Goal: Transaction & Acquisition: Purchase product/service

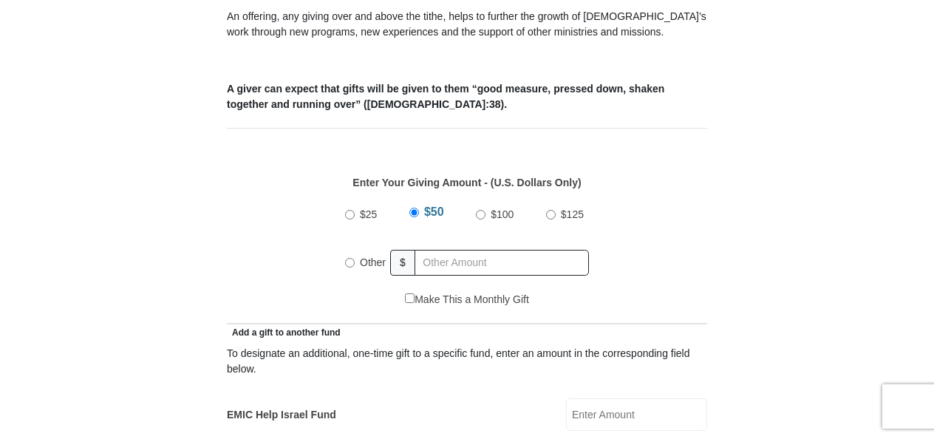
scroll to position [561, 0]
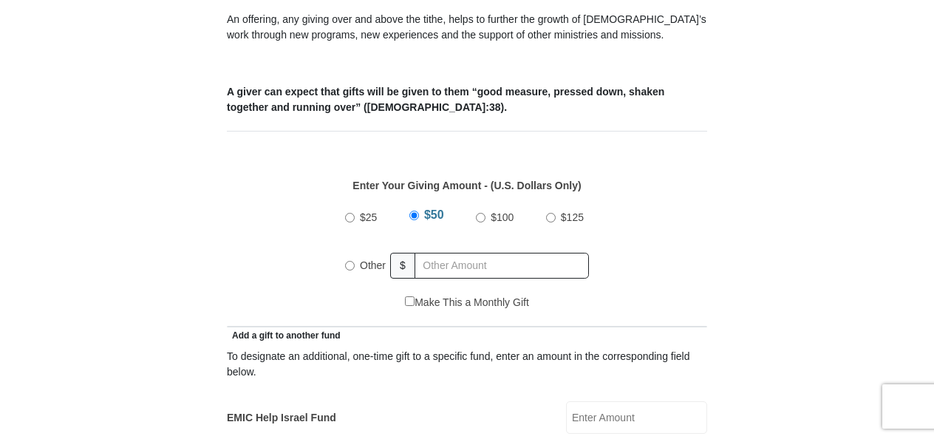
click at [550, 213] on input "$125" at bounding box center [551, 218] width 10 height 10
radio input "true"
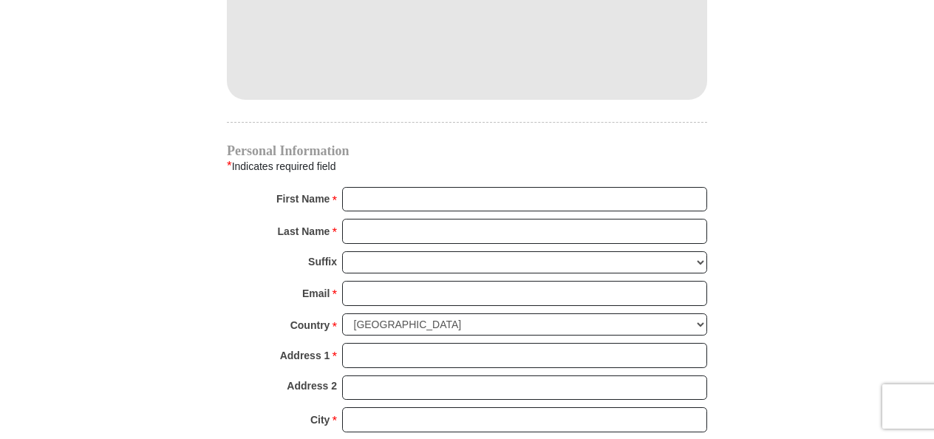
scroll to position [1394, 0]
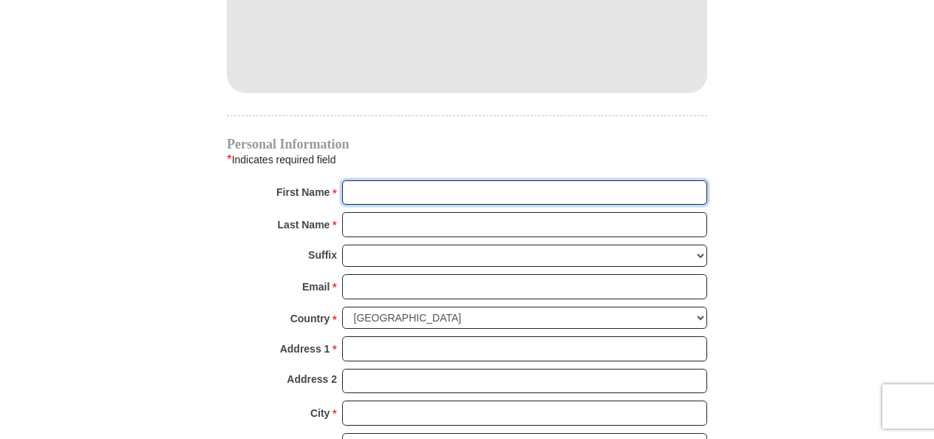
click at [405, 180] on input "First Name *" at bounding box center [524, 192] width 365 height 25
type input "Debra"
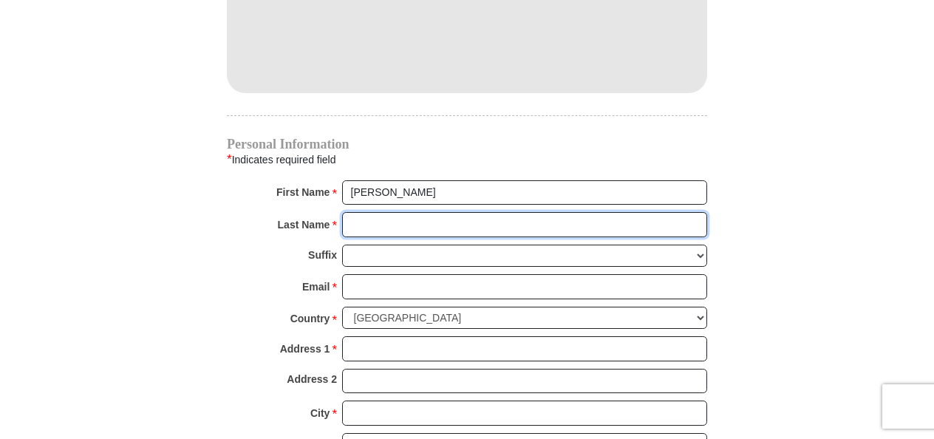
type input "Hamlin"
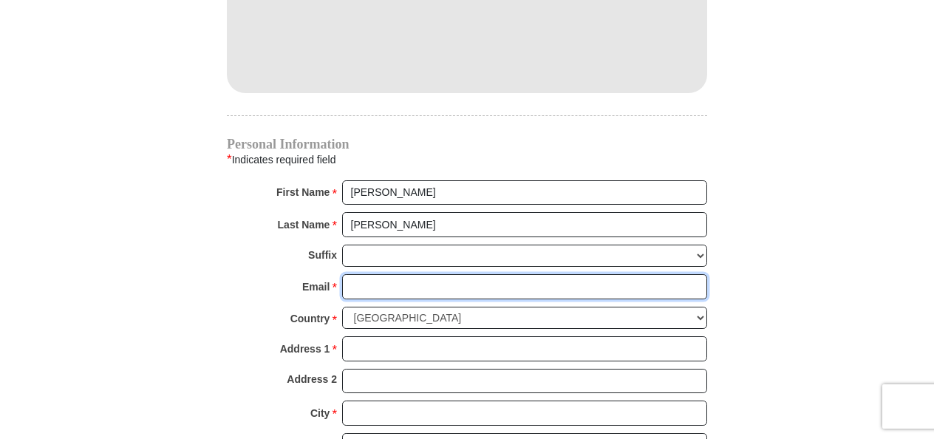
type input "djhamlin58@yahoo.com"
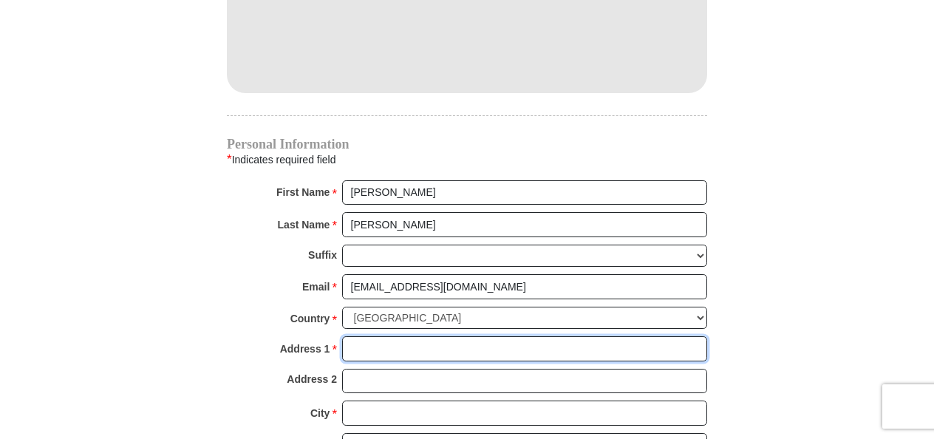
type input "6628 Camino Del Sol Dr."
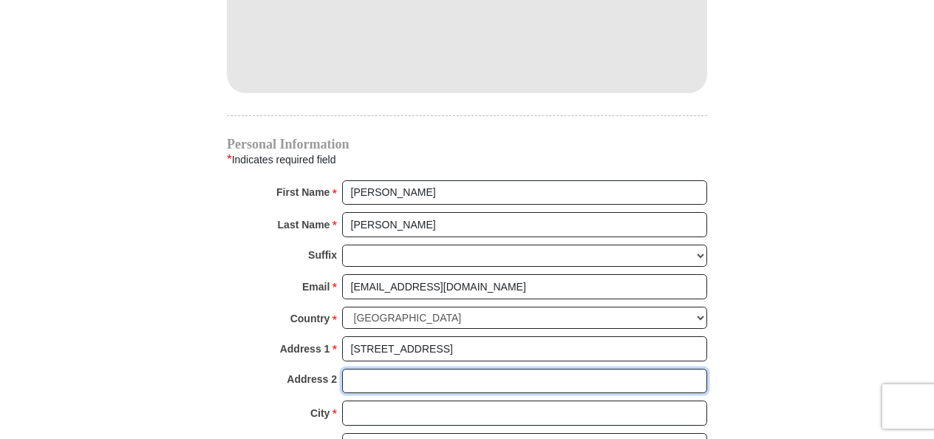
type input "6628 Camino Del Sol Dr."
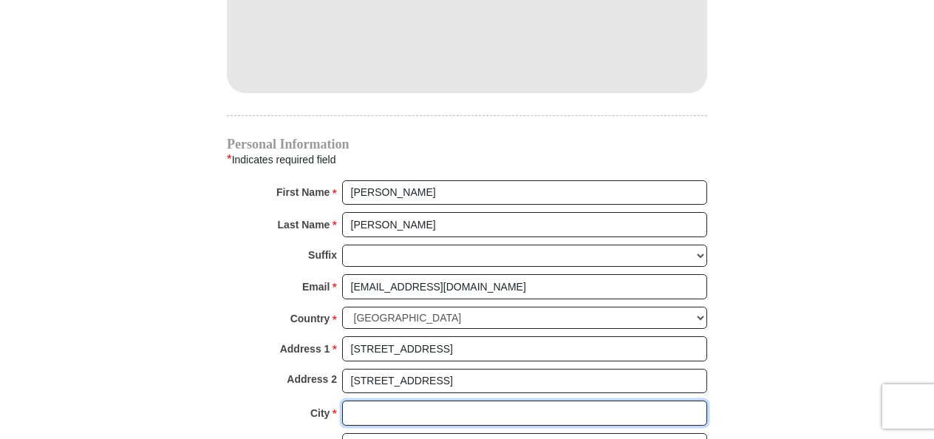
type input "Rancho Murieta"
select select "CA"
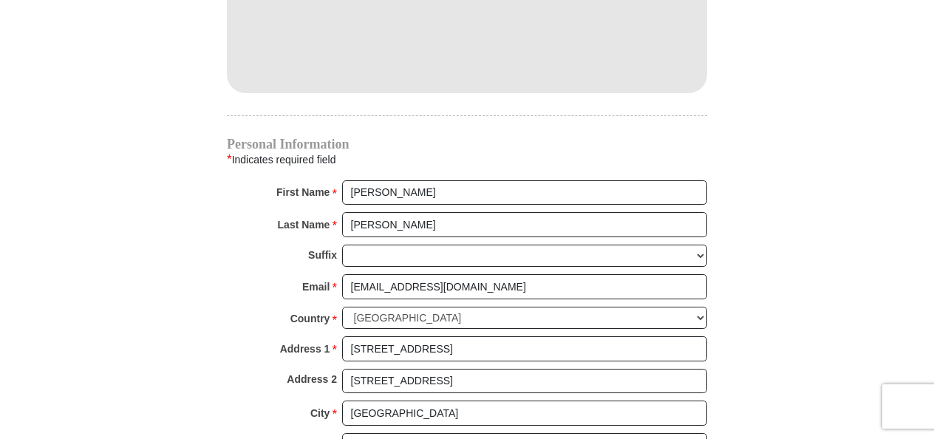
type input "95683"
type input "2533493604"
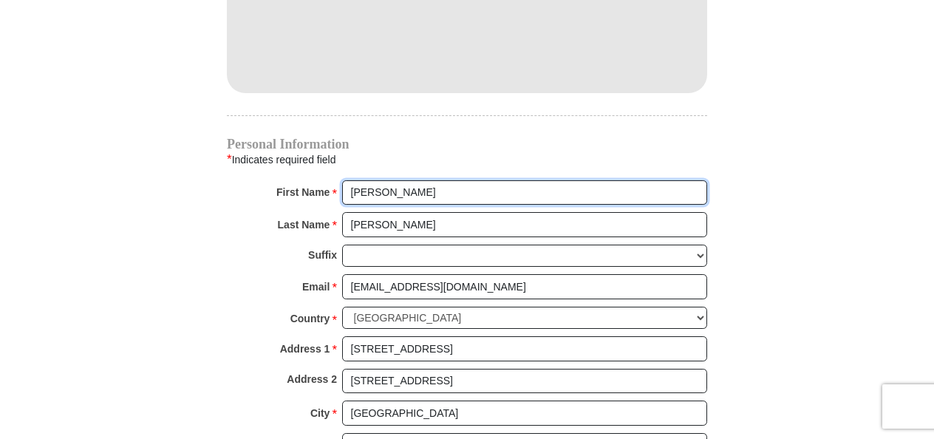
radio input "true"
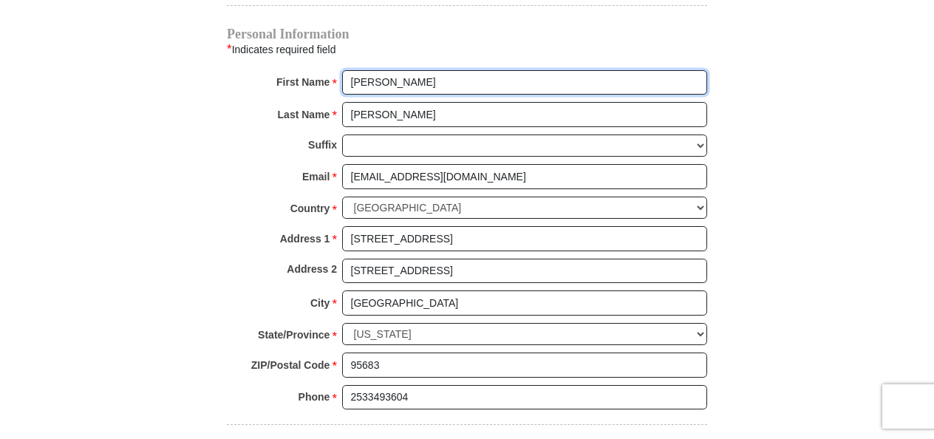
scroll to position [1563, 0]
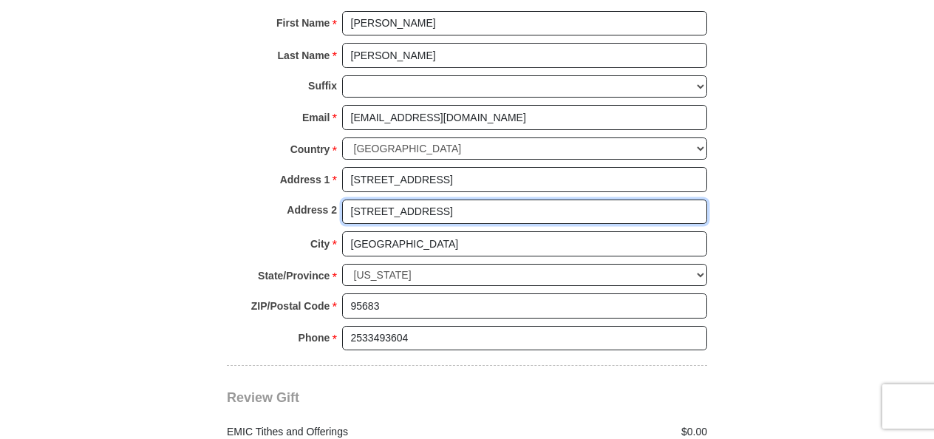
click at [465, 199] on input "6628 Camino Del Sol Dr." at bounding box center [524, 211] width 365 height 25
type input "6"
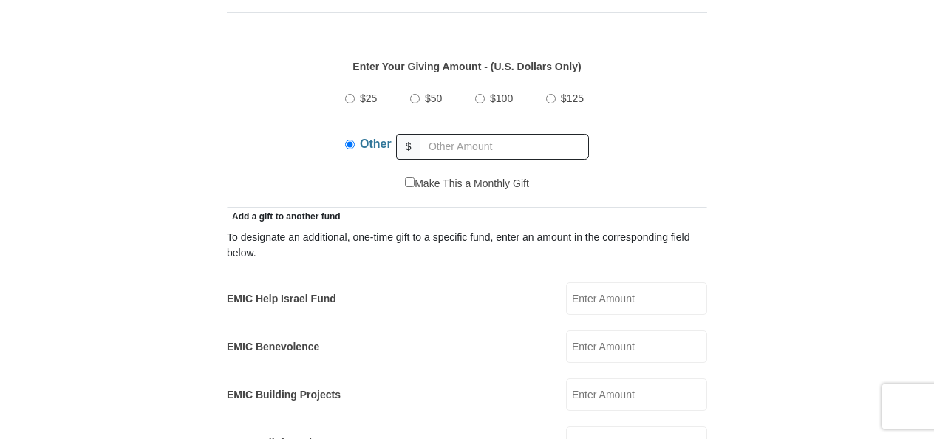
scroll to position [698, 0]
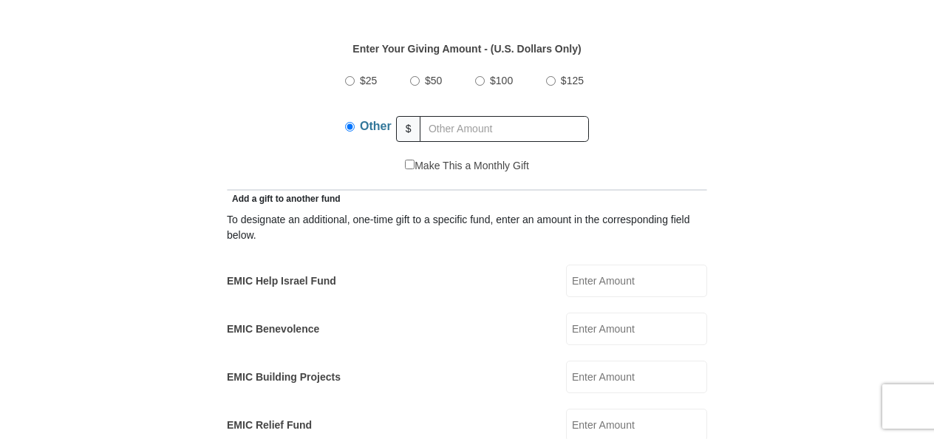
click at [550, 76] on input "$125" at bounding box center [551, 81] width 10 height 10
radio input "true"
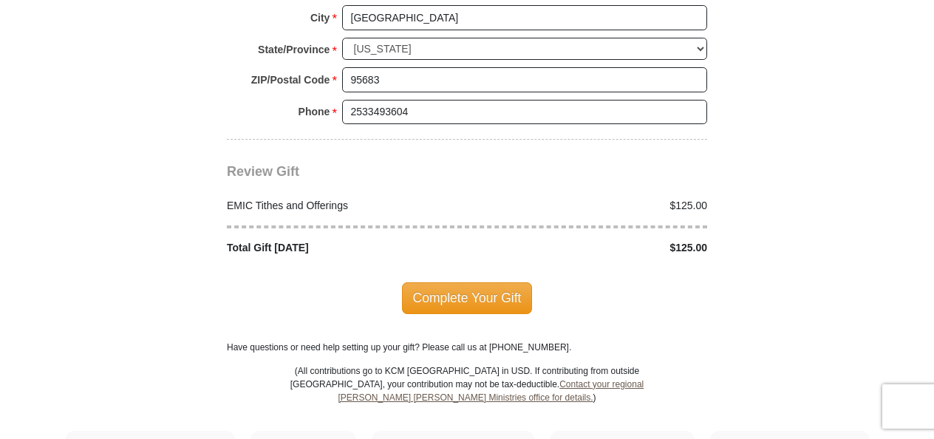
scroll to position [1744, 0]
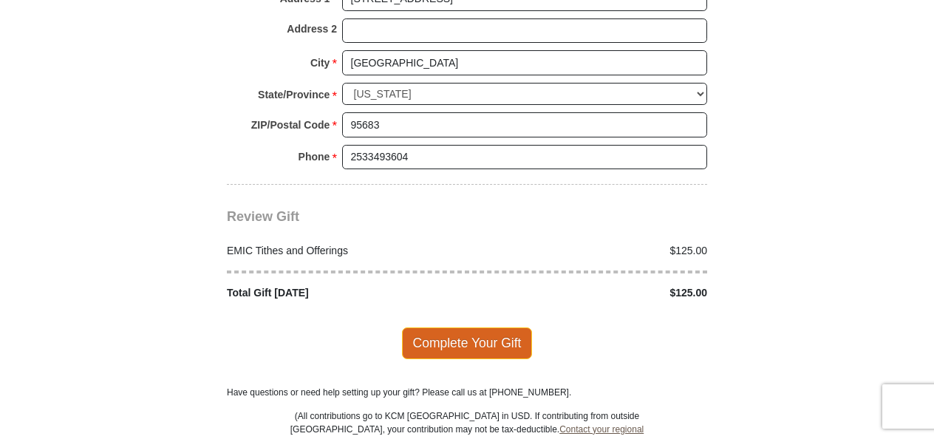
click at [469, 327] on span "Complete Your Gift" at bounding box center [467, 342] width 131 height 31
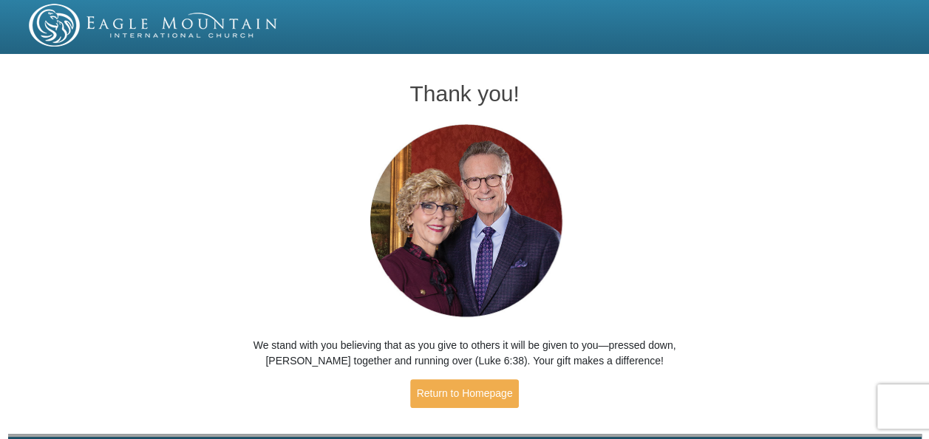
scroll to position [50, 0]
